Goal: Unclear

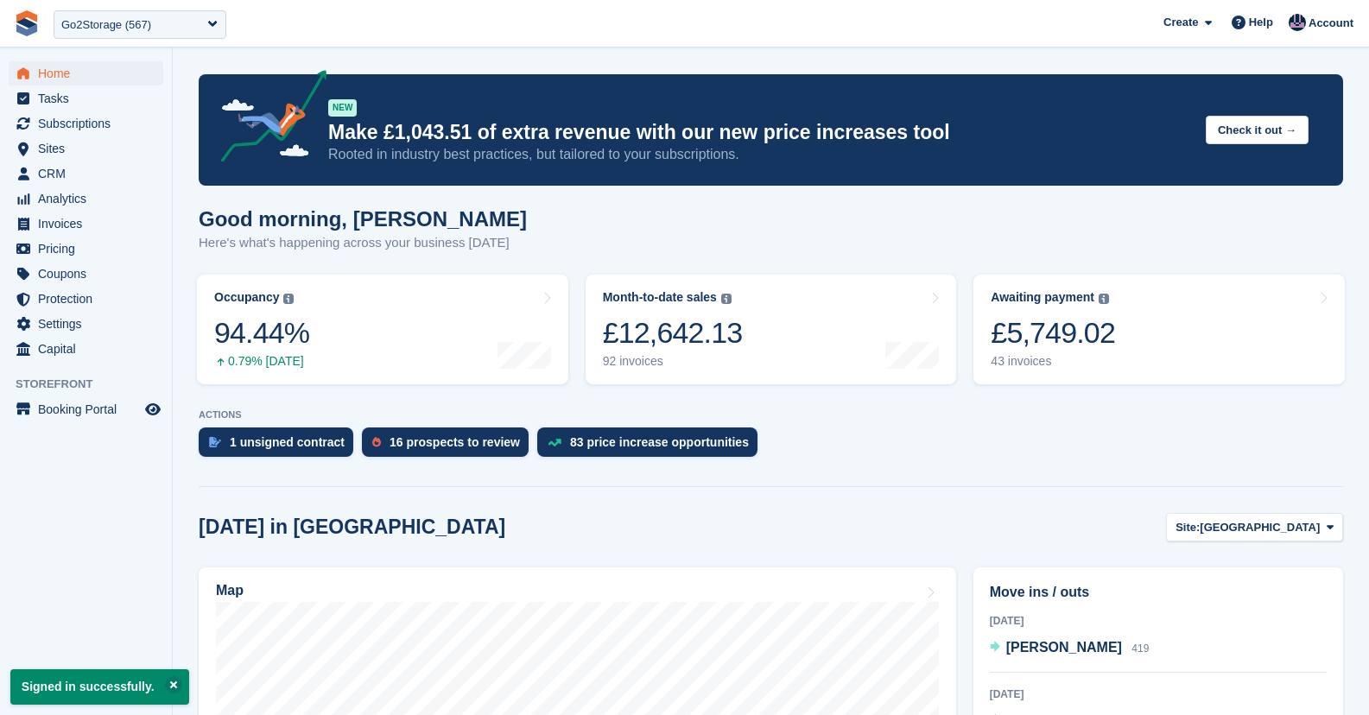
click at [380, 237] on p "Here's what's happening across your business [DATE]" at bounding box center [363, 243] width 328 height 20
click at [321, 247] on p "Here's what's happening across your business [DATE]" at bounding box center [363, 243] width 328 height 20
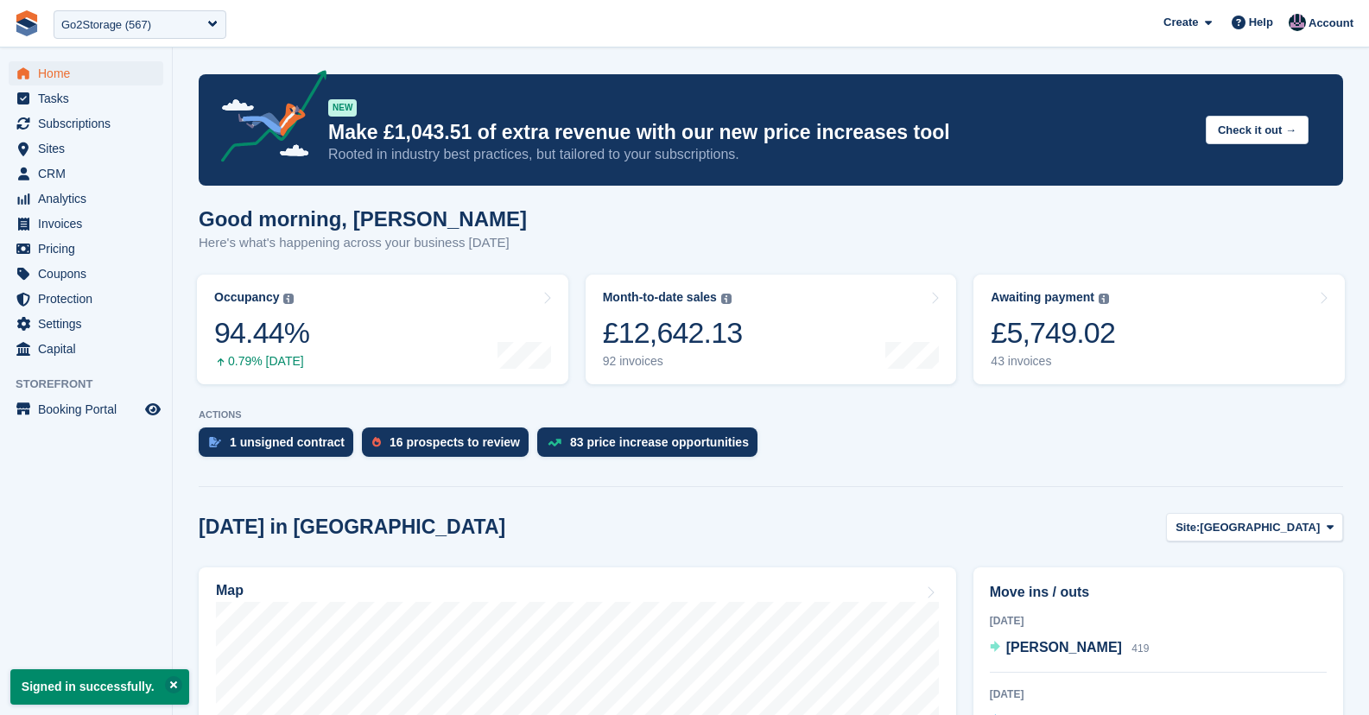
click at [247, 240] on p "Here's what's happening across your business [DATE]" at bounding box center [363, 243] width 328 height 20
click at [216, 246] on p "Here's what's happening across your business [DATE]" at bounding box center [363, 243] width 328 height 20
